Goal: Task Accomplishment & Management: Manage account settings

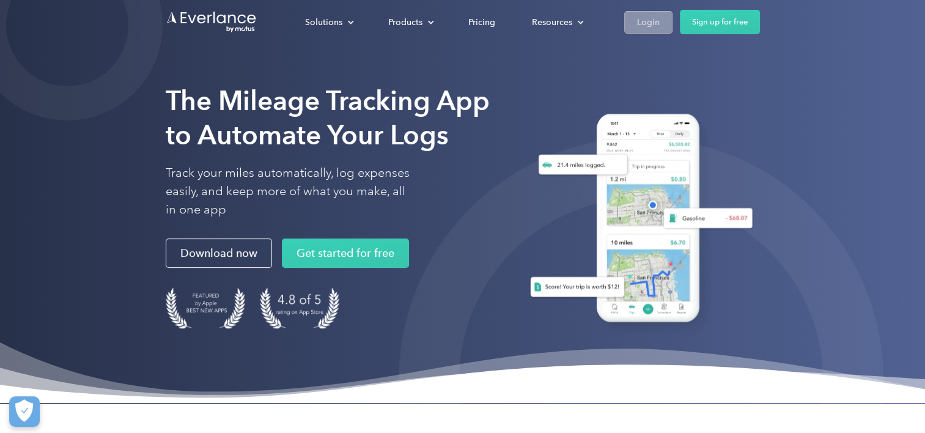
click at [642, 21] on div "Login" at bounding box center [648, 22] width 23 height 15
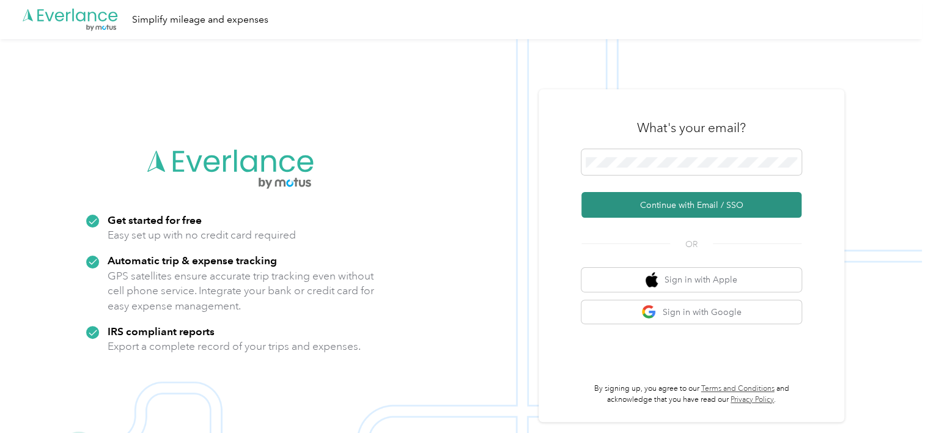
click at [661, 201] on button "Continue with Email / SSO" at bounding box center [692, 205] width 220 height 26
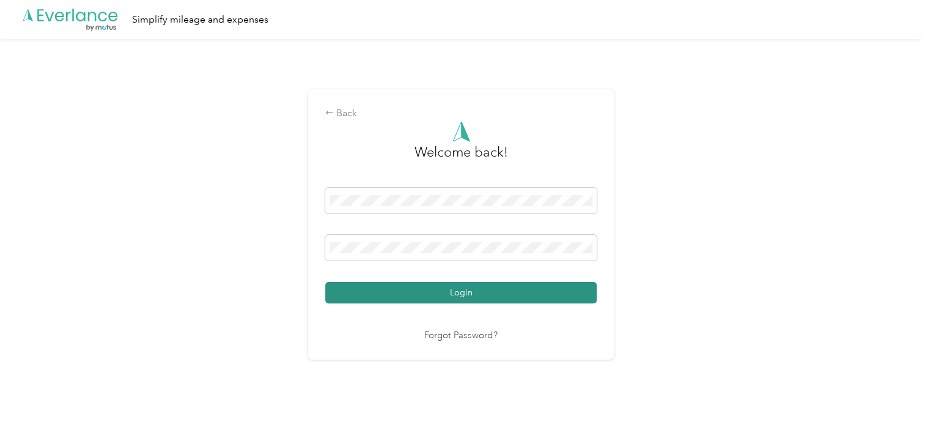
click at [475, 292] on button "Login" at bounding box center [461, 292] width 272 height 21
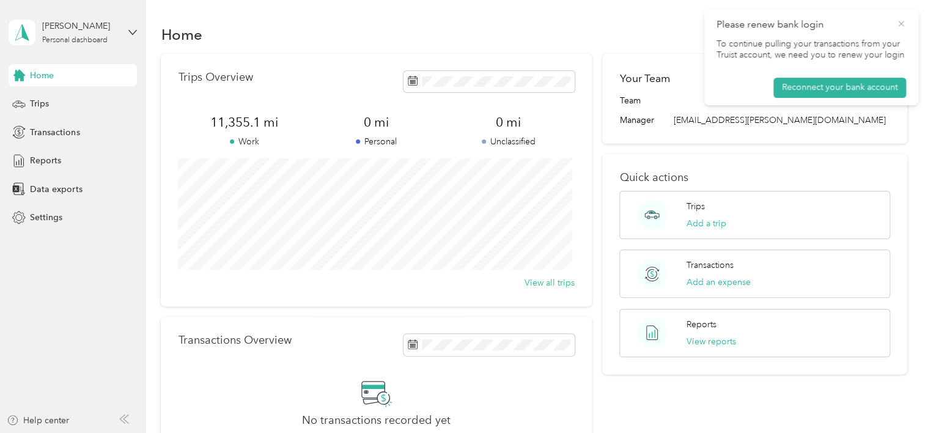
click at [902, 26] on icon at bounding box center [902, 23] width 10 height 11
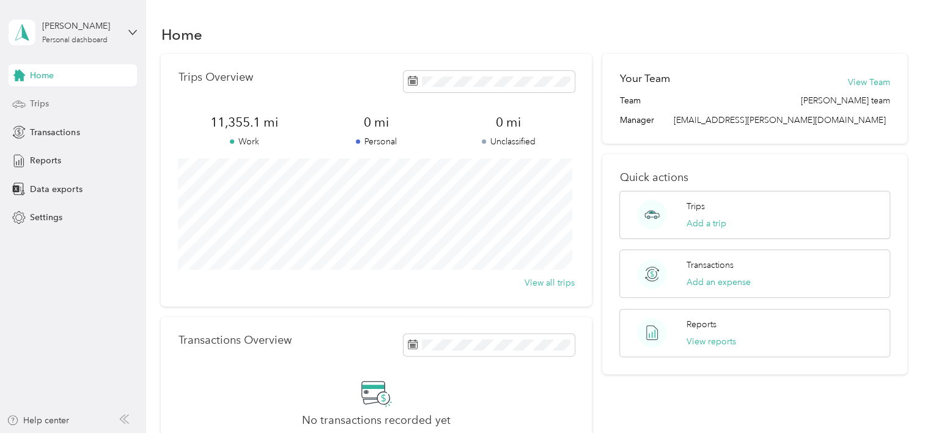
click at [46, 102] on span "Trips" at bounding box center [39, 103] width 19 height 13
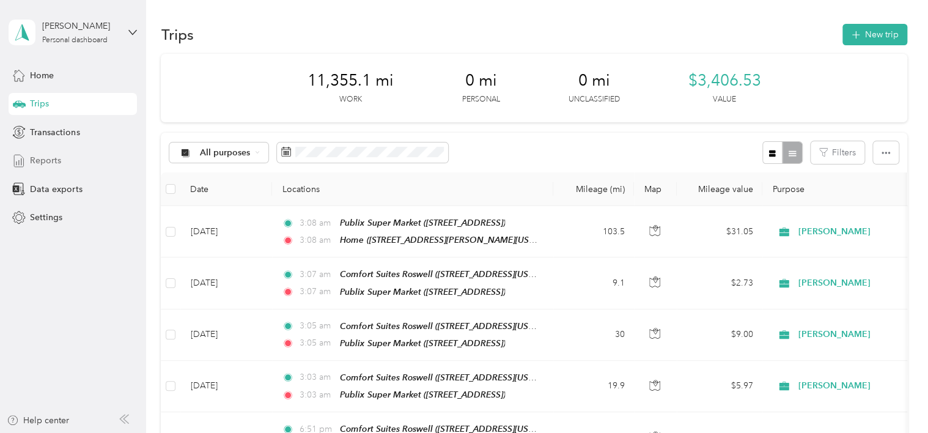
click at [44, 161] on span "Reports" at bounding box center [45, 160] width 31 height 13
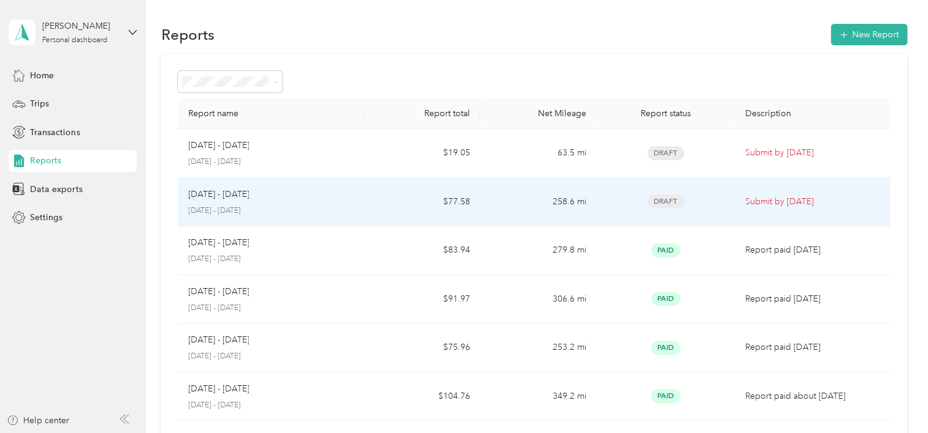
click at [662, 201] on span "Draft" at bounding box center [666, 201] width 37 height 14
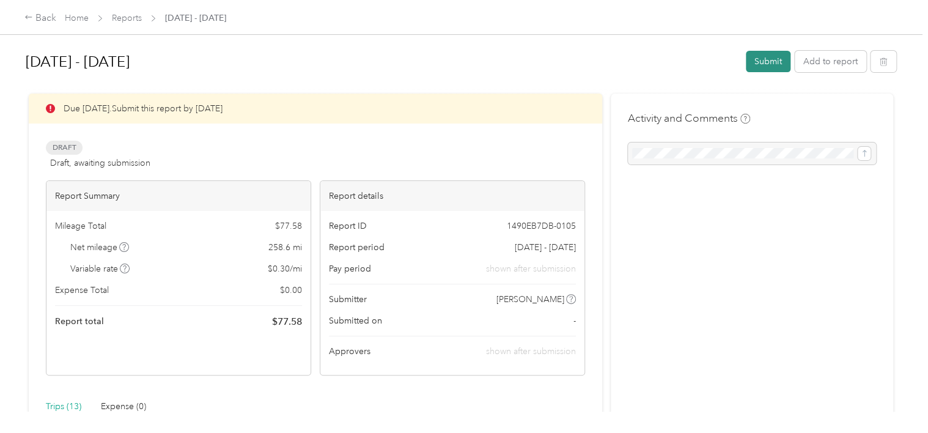
click at [757, 59] on button "Submit" at bounding box center [768, 61] width 45 height 21
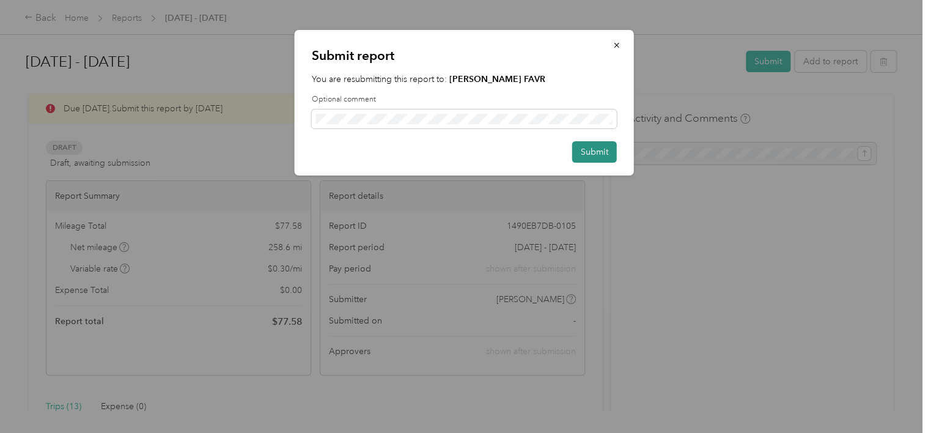
click at [600, 147] on button "Submit" at bounding box center [594, 151] width 45 height 21
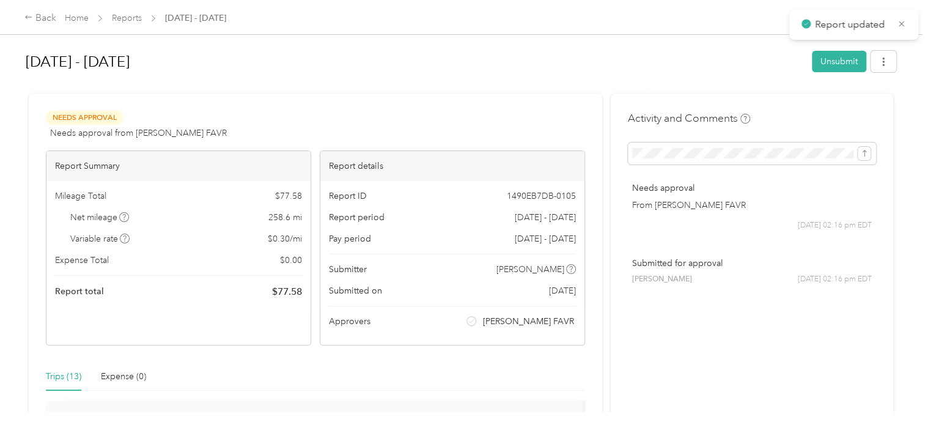
drag, startPoint x: 900, startPoint y: 23, endPoint x: 568, endPoint y: 64, distance: 334.0
click at [899, 23] on icon at bounding box center [901, 23] width 9 height 11
